Goal: Task Accomplishment & Management: Use online tool/utility

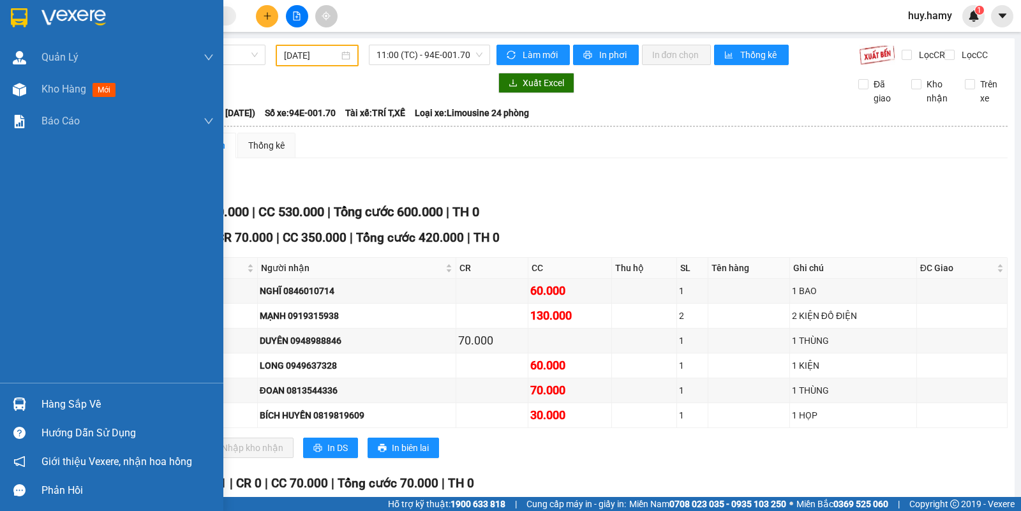
click at [86, 400] on div "Hàng sắp về" at bounding box center [127, 404] width 172 height 19
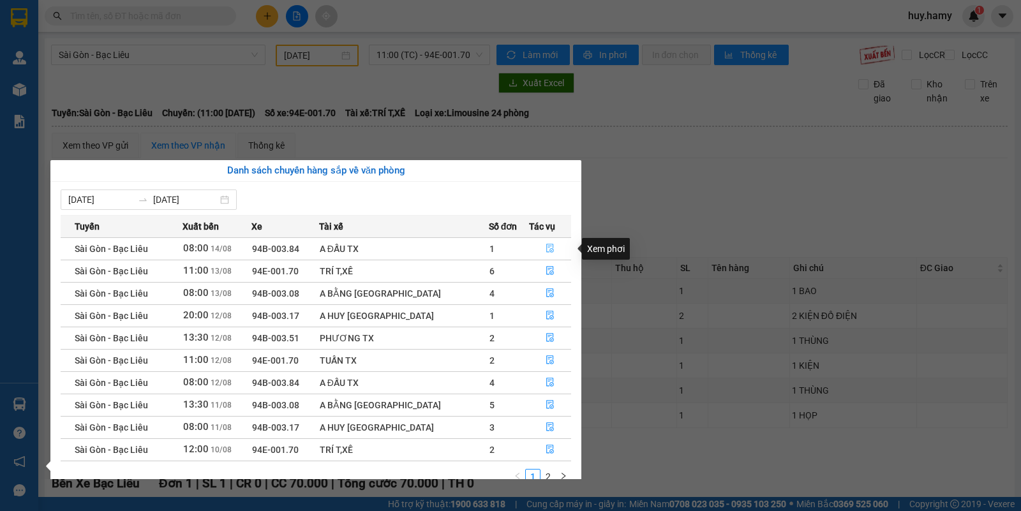
click at [546, 249] on icon "file-done" at bounding box center [550, 248] width 9 height 9
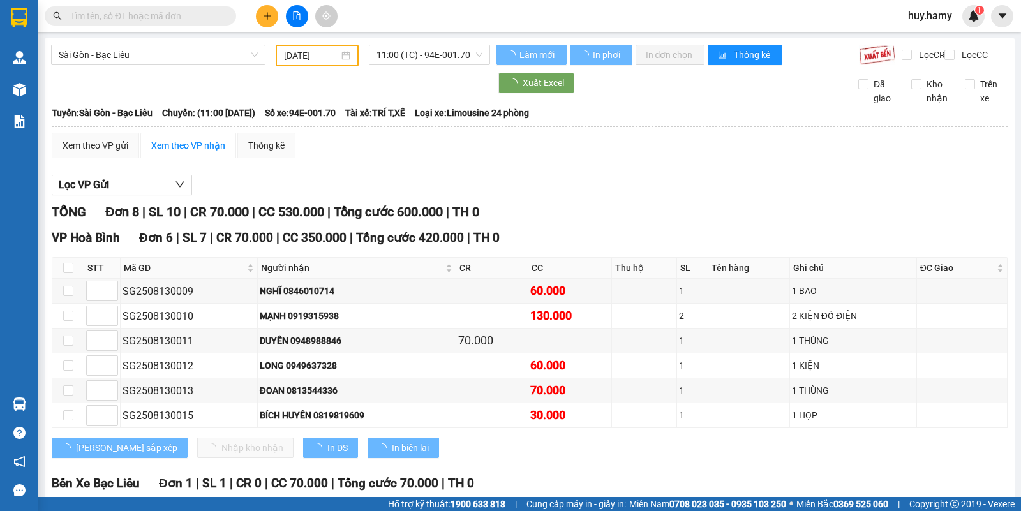
type input "[DATE]"
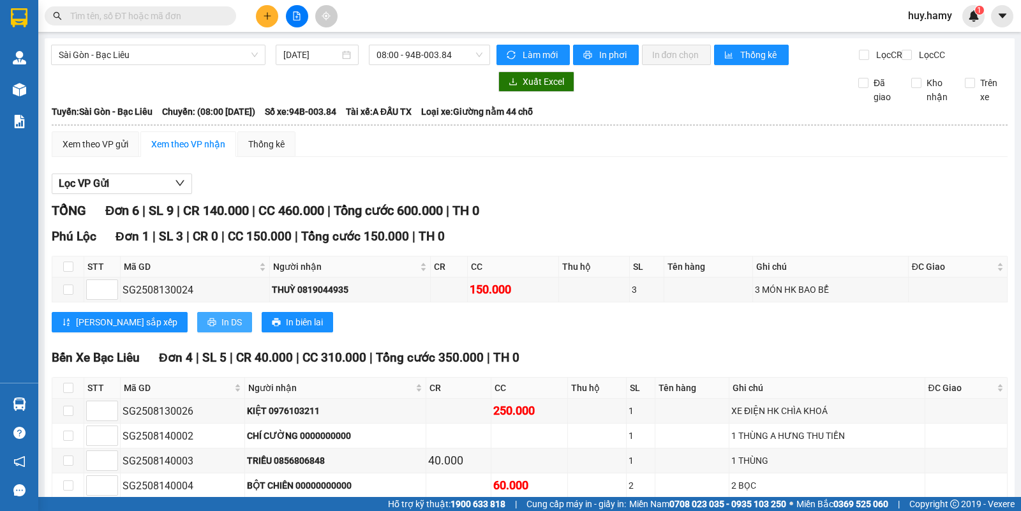
click at [221, 329] on span "In DS" at bounding box center [231, 322] width 20 height 14
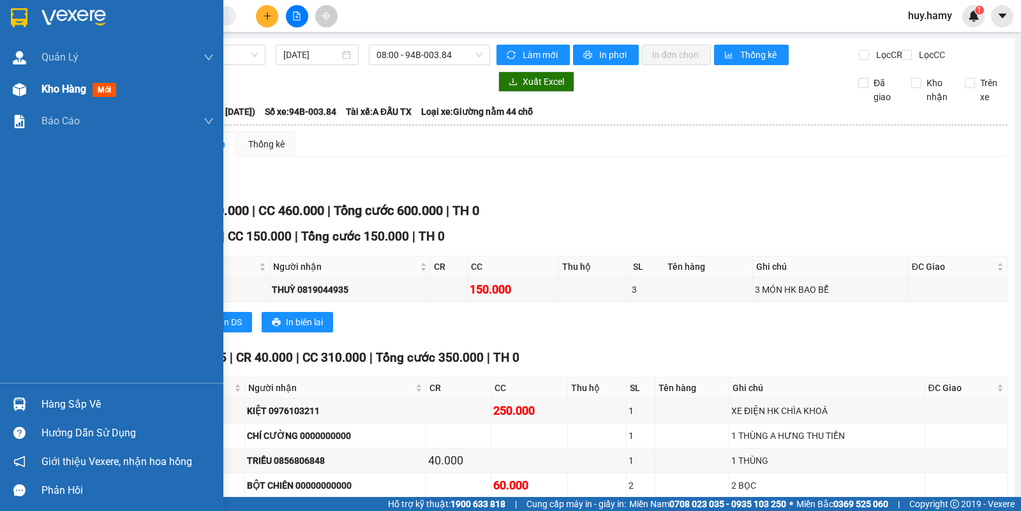
click at [61, 88] on span "Kho hàng" at bounding box center [63, 89] width 45 height 12
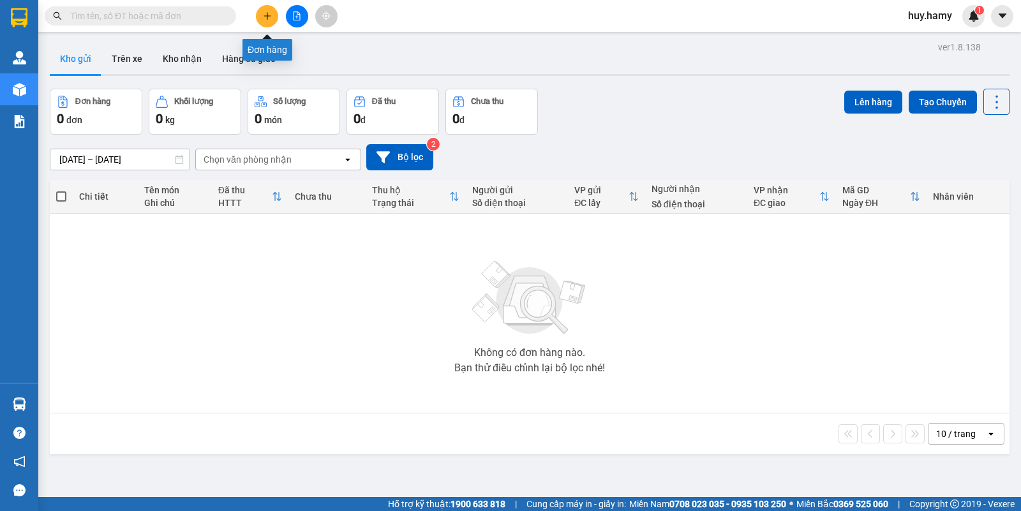
click at [268, 8] on button at bounding box center [267, 16] width 22 height 22
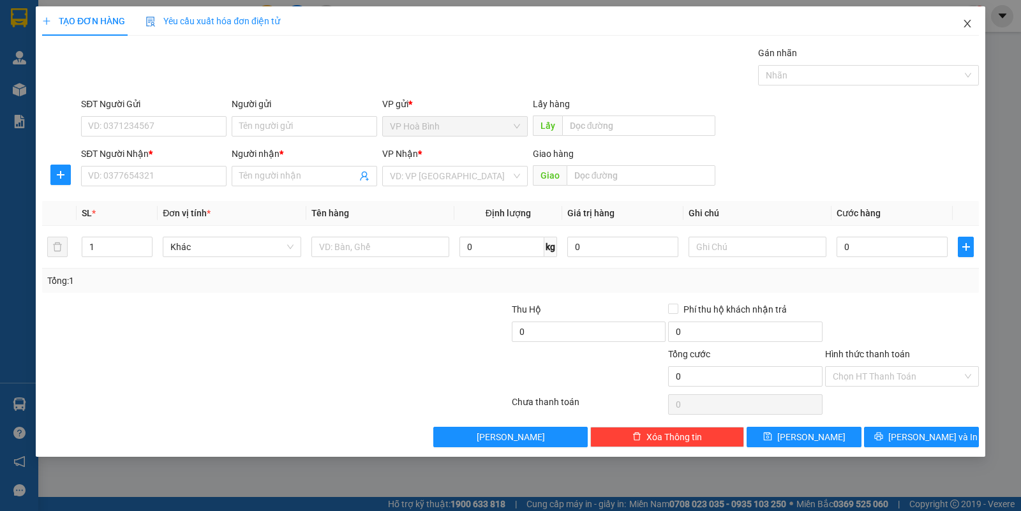
click at [962, 18] on span "Close" at bounding box center [967, 24] width 36 height 36
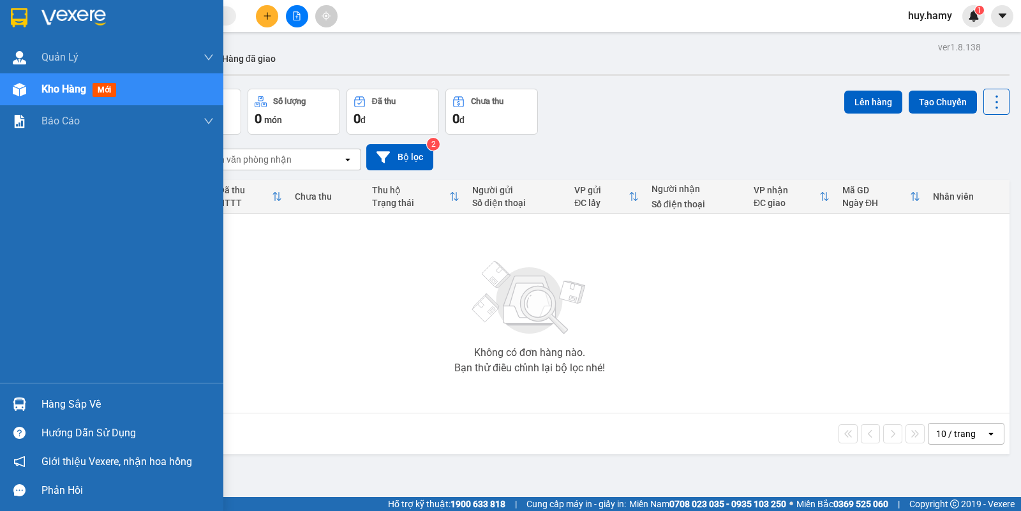
click at [46, 399] on div "Hàng sắp về" at bounding box center [127, 404] width 172 height 19
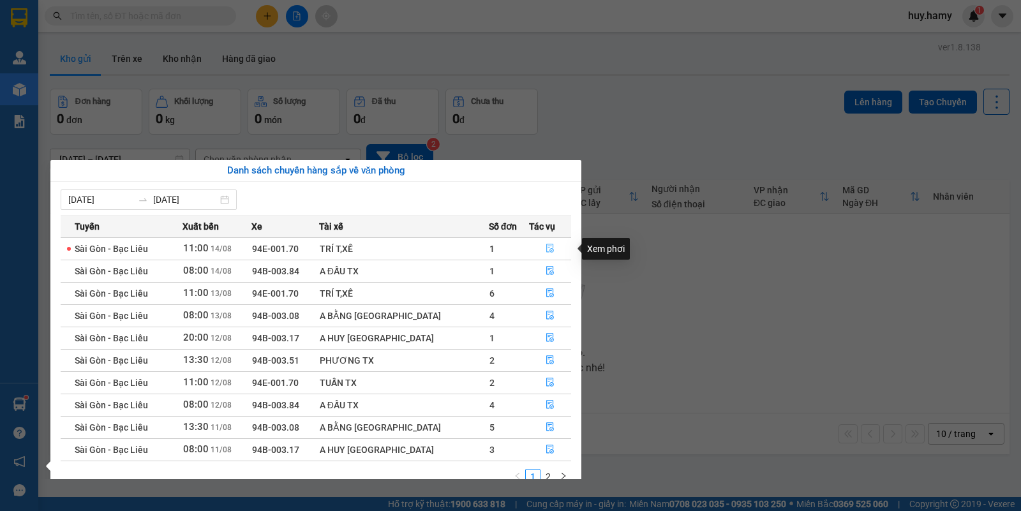
click at [546, 250] on icon "file-done" at bounding box center [550, 248] width 9 height 9
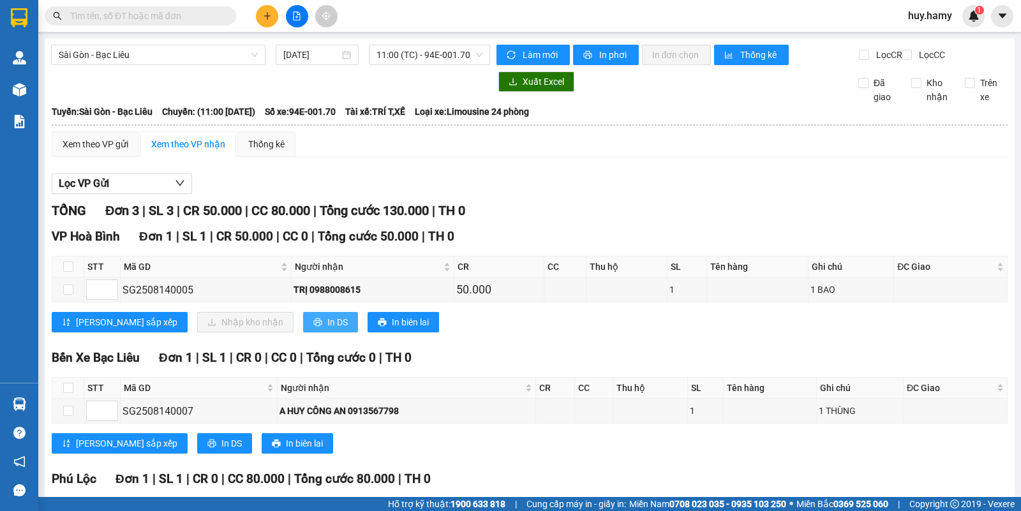
click at [327, 329] on span "In DS" at bounding box center [337, 322] width 20 height 14
